Goal: Register for event/course

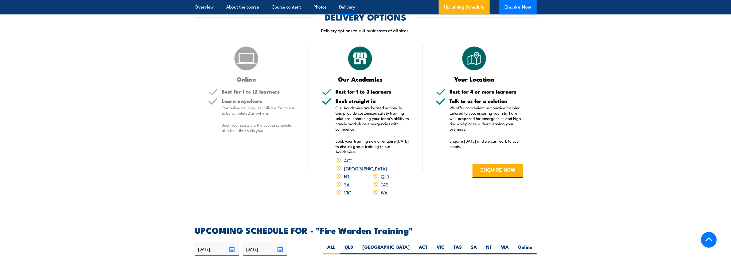
scroll to position [908, 0]
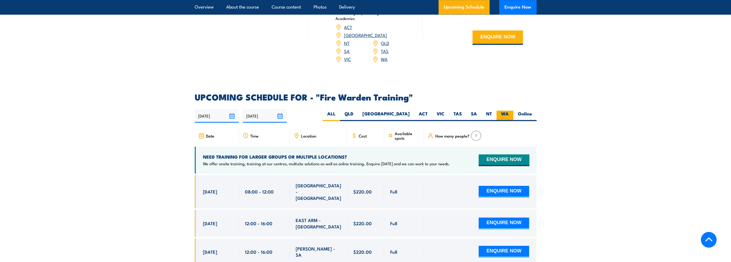
click at [507, 111] on label "WA" at bounding box center [504, 116] width 17 height 10
click at [509, 111] on input "WA" at bounding box center [510, 112] width 3 height 3
radio input "true"
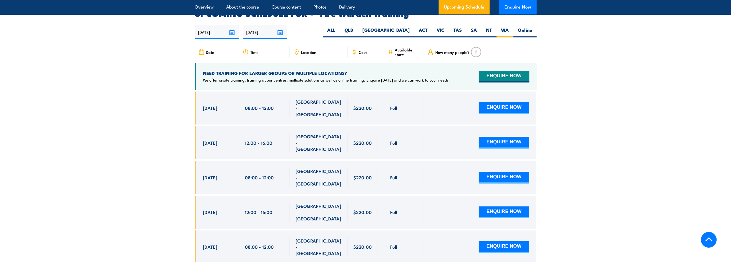
scroll to position [993, 0]
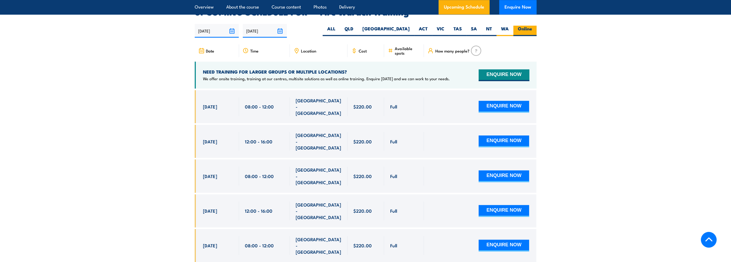
click at [517, 26] on label "Online" at bounding box center [524, 31] width 23 height 10
click at [532, 26] on input "Online" at bounding box center [533, 27] width 3 height 3
radio input "true"
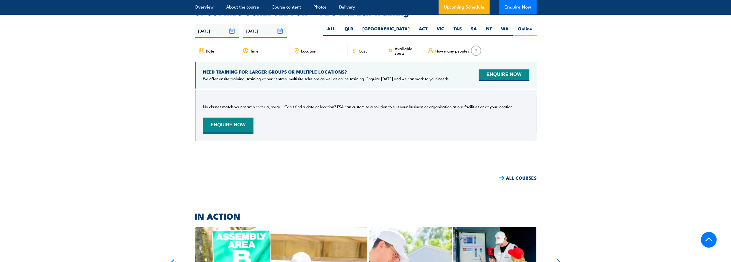
scroll to position [940, 0]
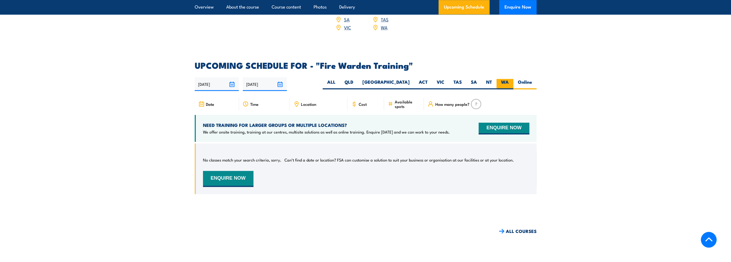
click at [503, 79] on label "WA" at bounding box center [504, 84] width 17 height 10
click at [509, 79] on input "WA" at bounding box center [510, 80] width 3 height 3
radio input "true"
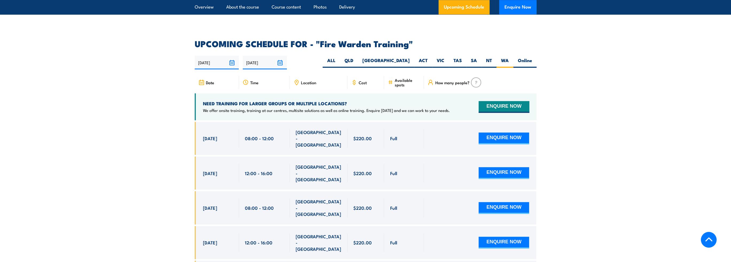
scroll to position [1015, 0]
